Goal: Task Accomplishment & Management: Understand process/instructions

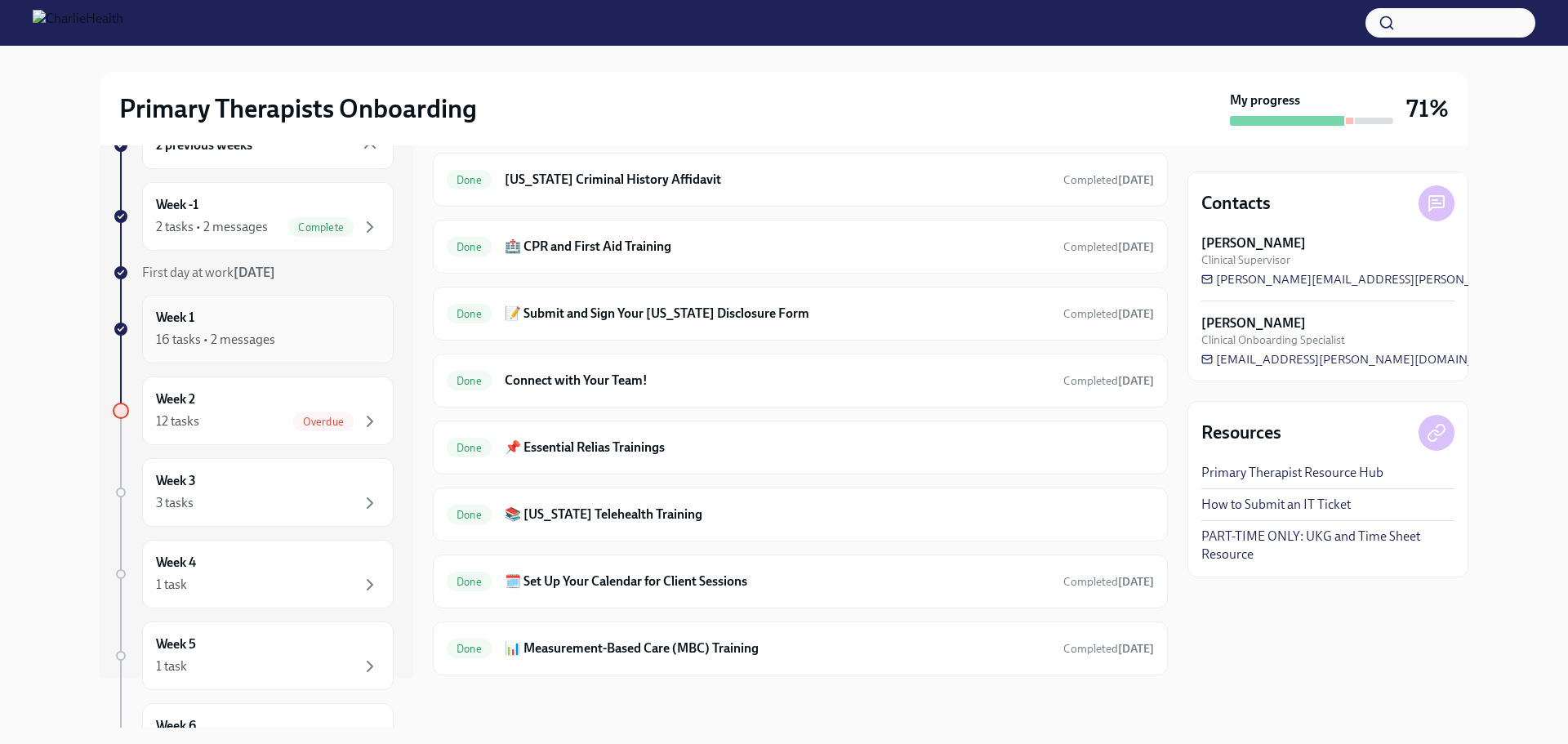
scroll to position [51, 0]
click at [298, 336] on div "16 tasks • 2 messages" at bounding box center [267, 338] width 223 height 19
click at [257, 413] on div "12 tasks Overdue" at bounding box center [267, 420] width 223 height 19
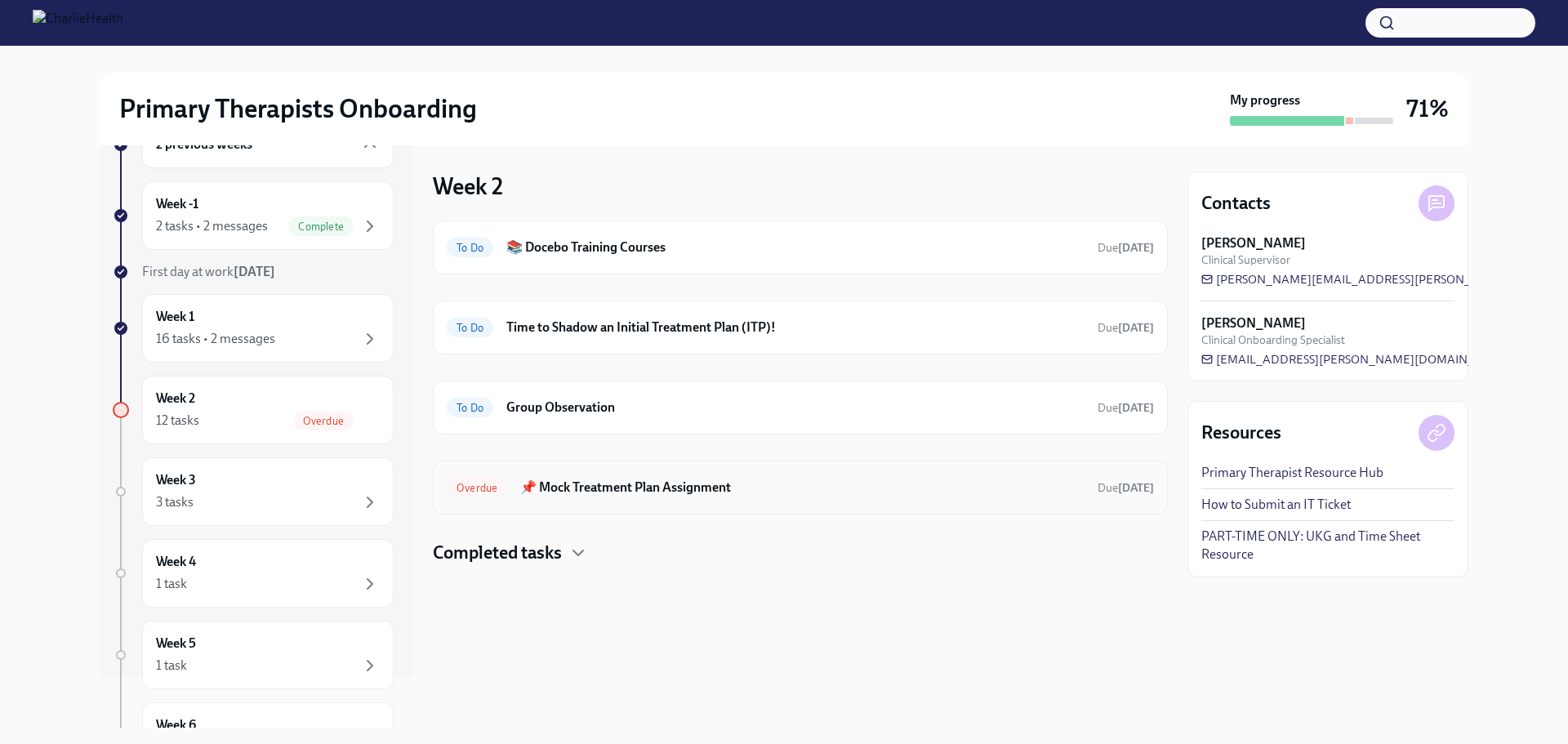
click at [849, 489] on h6 "📌 Mock Treatment Plan Assignment" at bounding box center [802, 487] width 565 height 18
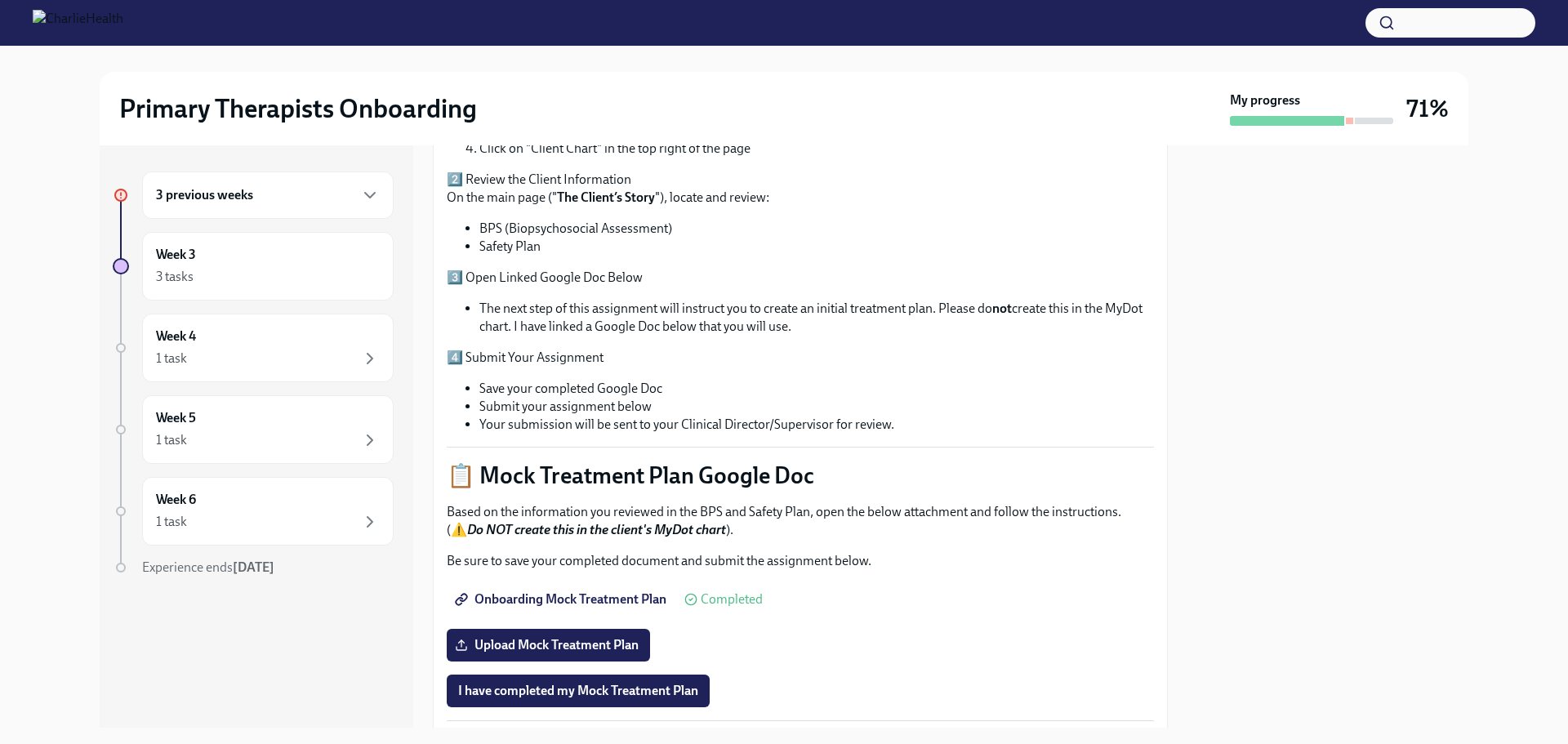
scroll to position [391, 0]
click at [581, 594] on span "Onboarding Mock Treatment Plan" at bounding box center [562, 601] width 208 height 17
click at [252, 194] on h6 "3 previous weeks" at bounding box center [204, 195] width 97 height 18
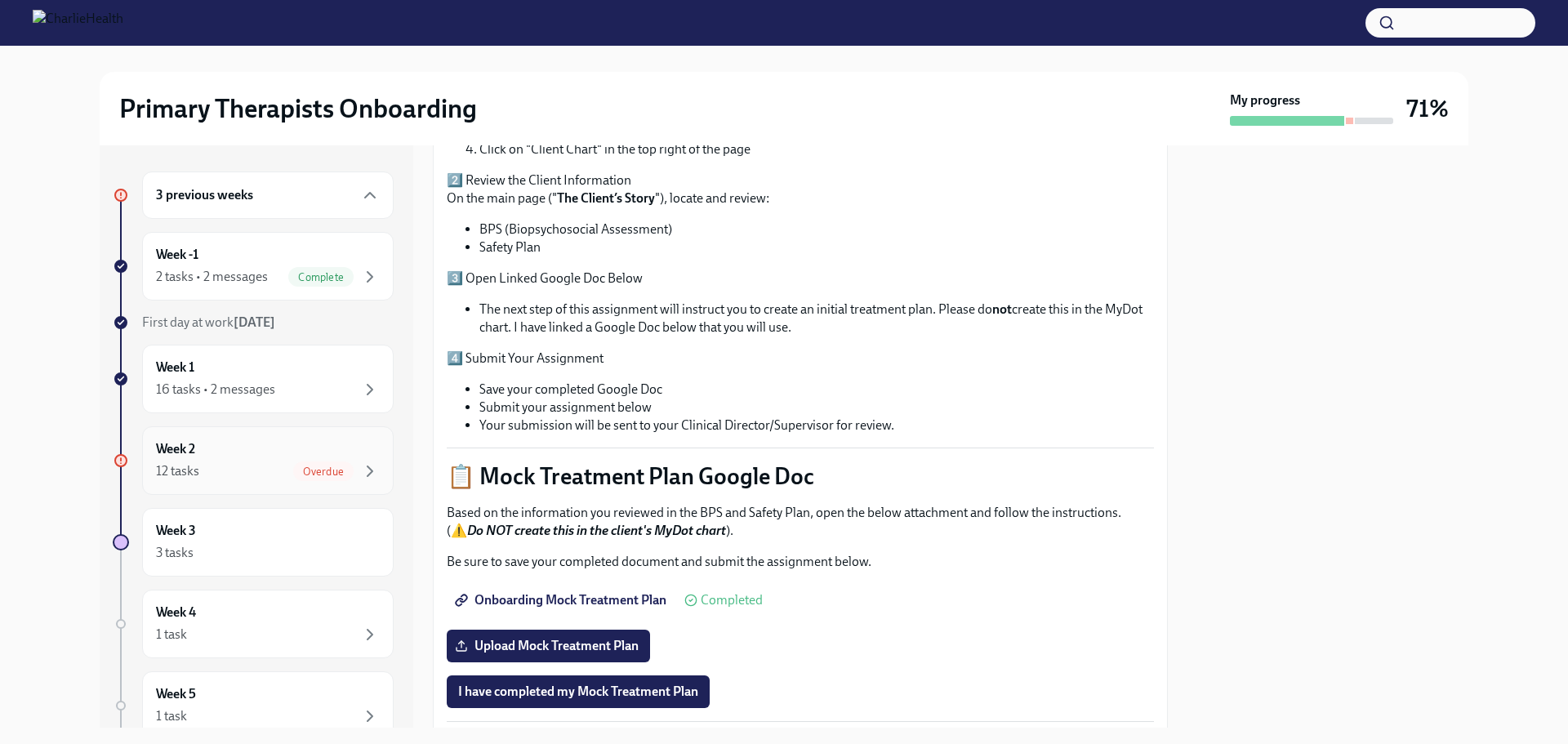
click at [230, 472] on div "12 tasks Overdue" at bounding box center [267, 471] width 223 height 19
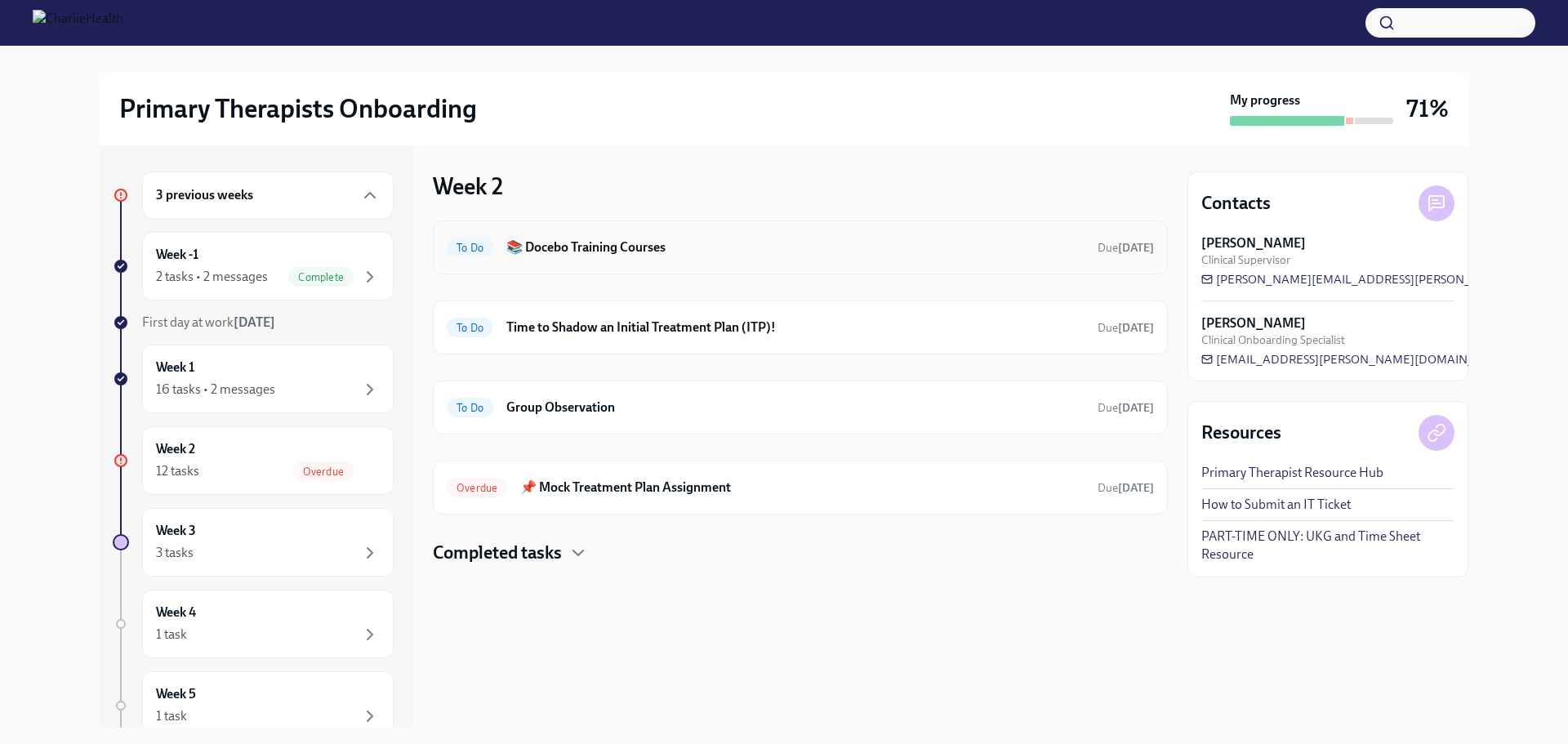
click at [641, 253] on h6 "📚 Docebo Training Courses" at bounding box center [795, 247] width 578 height 18
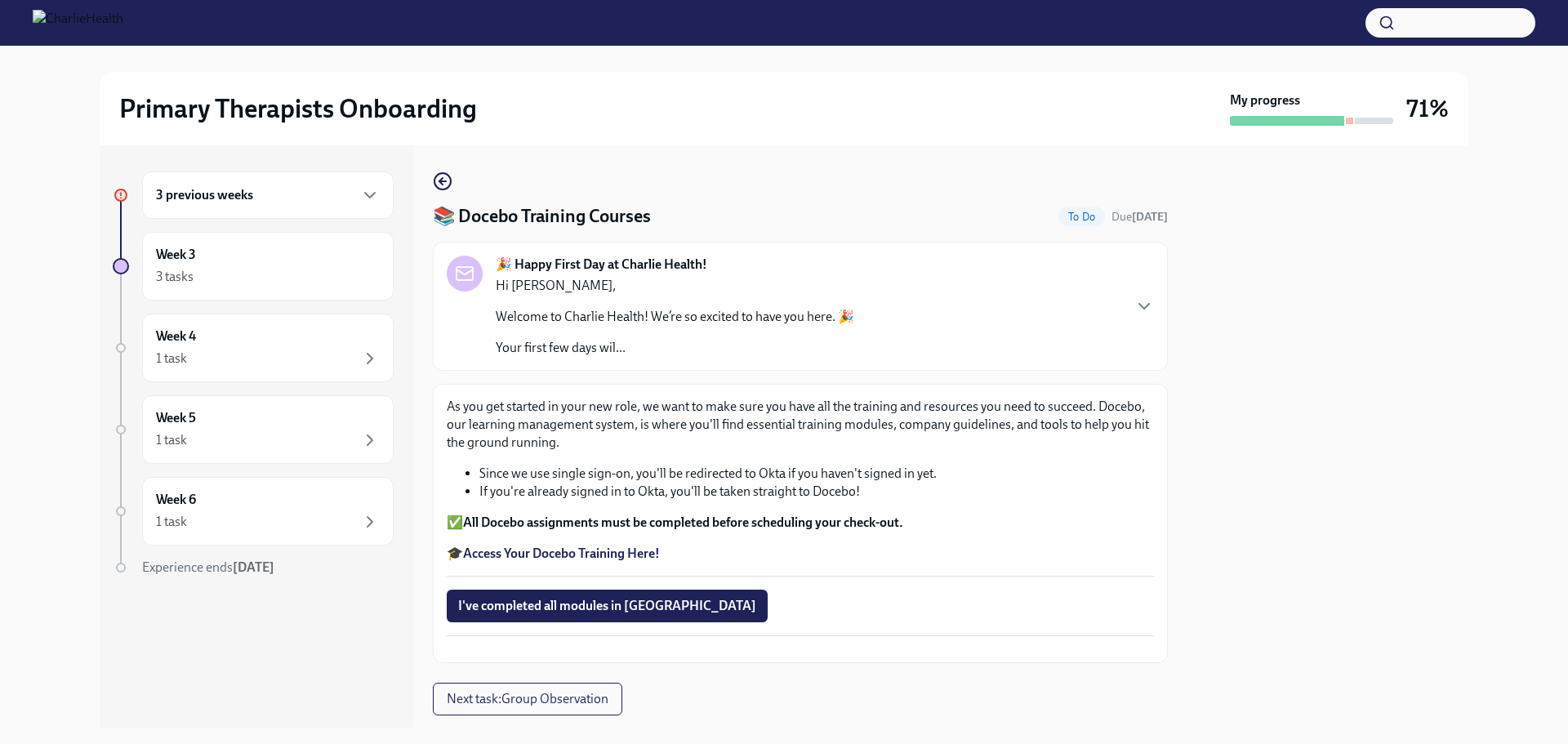
click at [544, 546] on strong "Access Your Docebo Training Here!" at bounding box center [561, 553] width 197 height 16
